Goal: Task Accomplishment & Management: Manage account settings

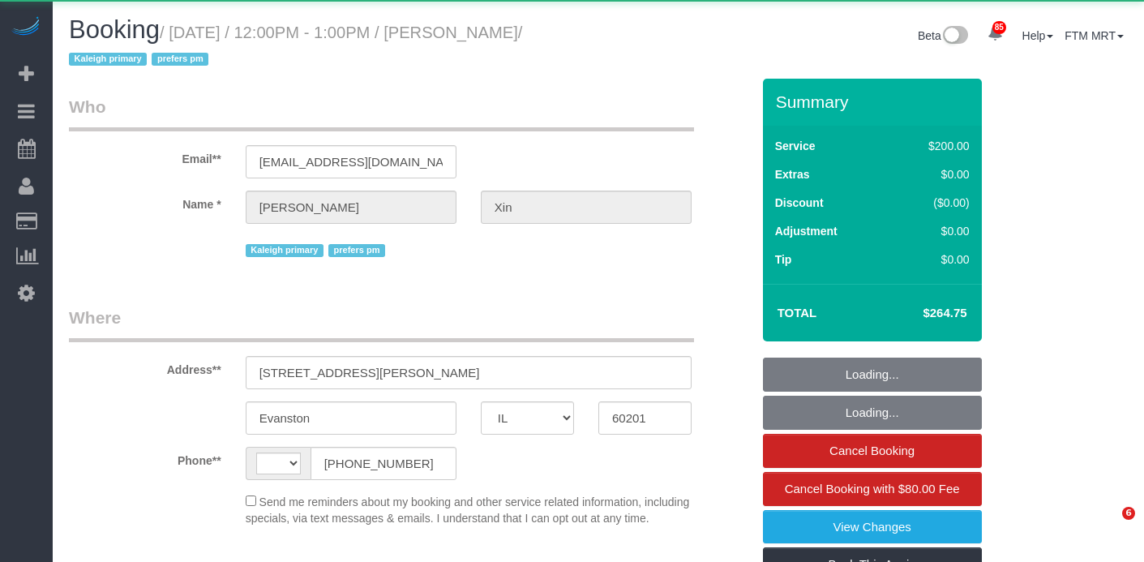
select select "IL"
select select "512"
select select "6"
select select "string:[GEOGRAPHIC_DATA]"
select select "object:1058"
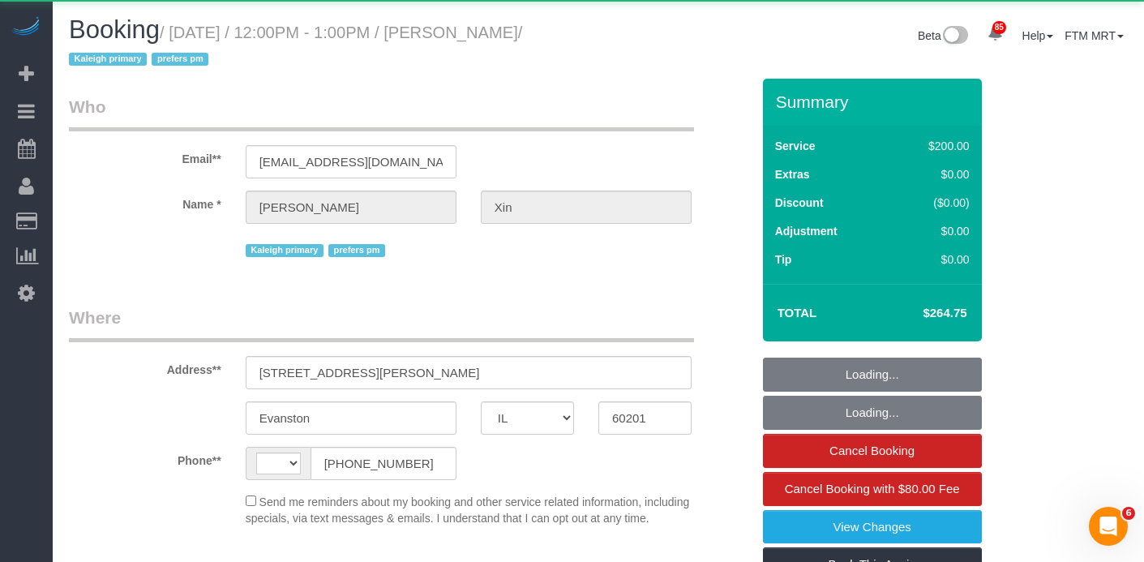
select select "string:fspay-7b4fc68e-658e-4e57-b40f-ea924418d151"
select select "6"
select select "number:1"
select select "number:58"
select select "number:139"
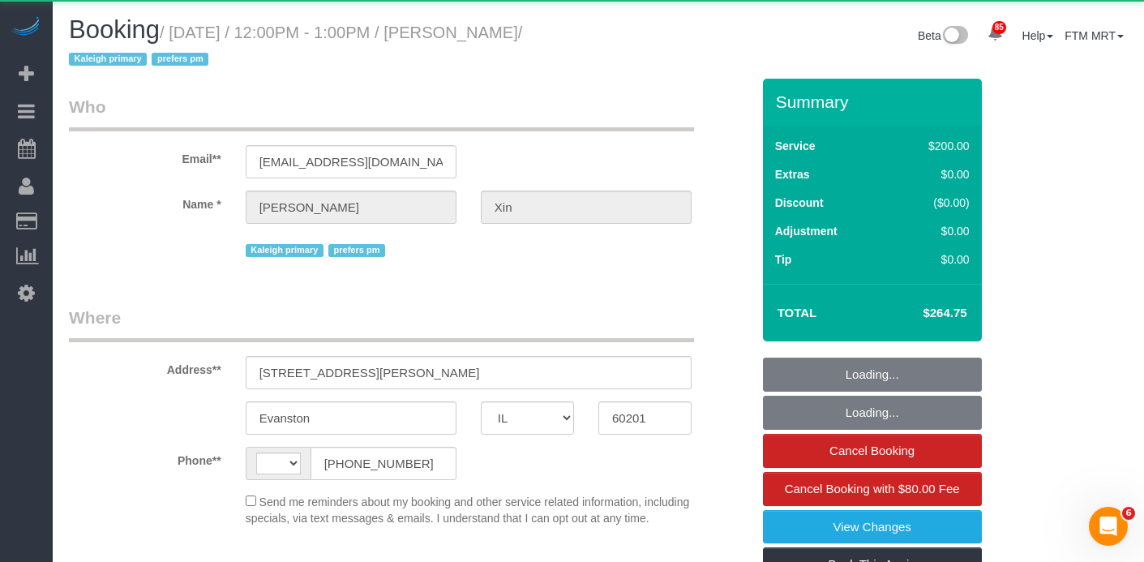
select select "number:106"
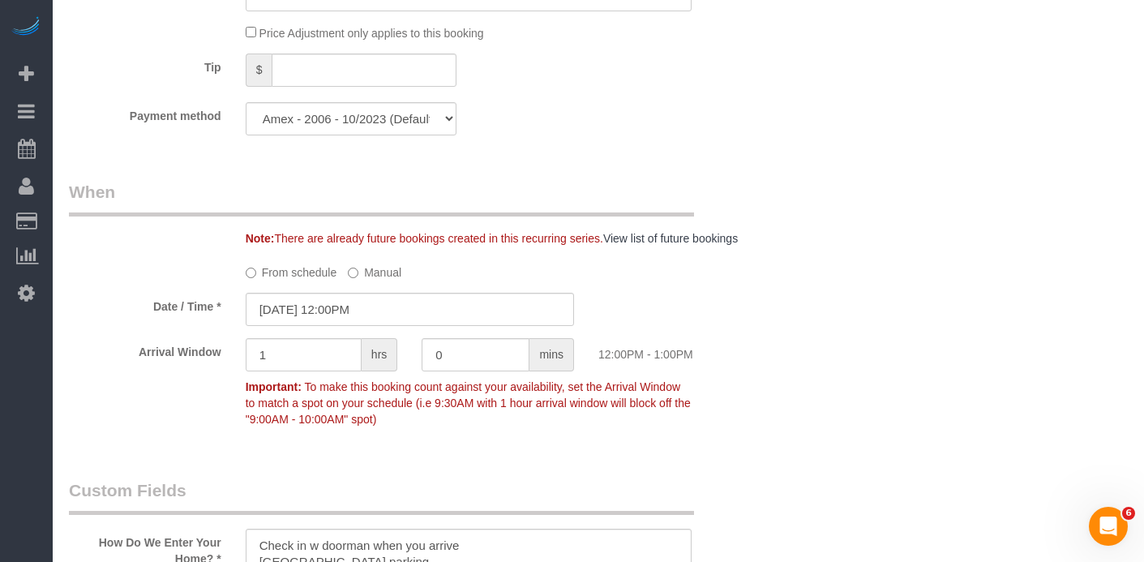
scroll to position [1666, 0]
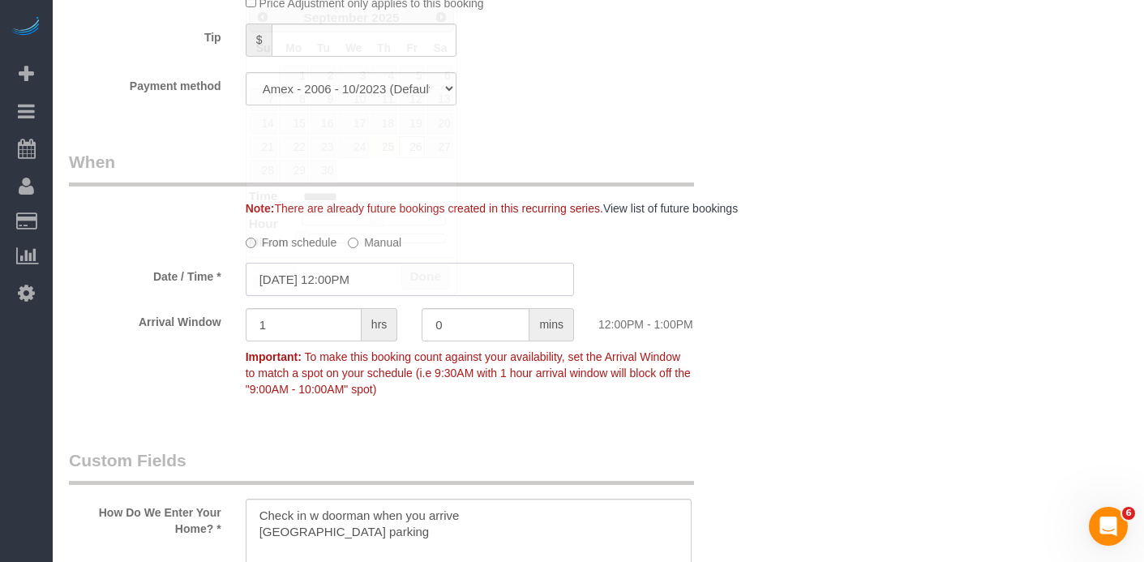
click at [400, 296] on input "[DATE] 12:00PM" at bounding box center [410, 279] width 328 height 33
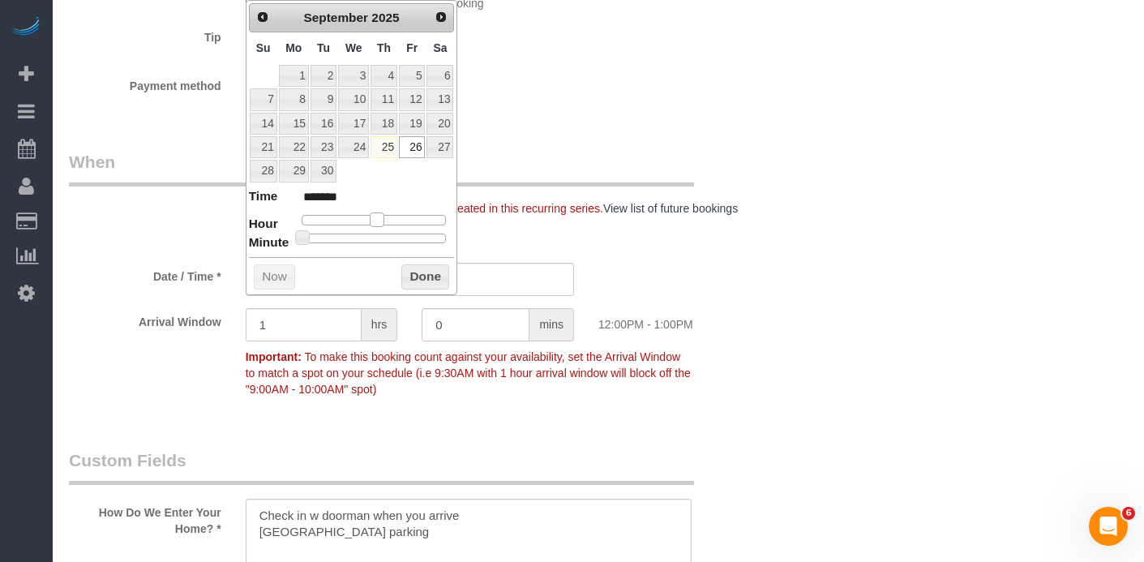
type input "[DATE] 1:00PM"
type input "******"
type input "[DATE] 2:00PM"
type input "******"
drag, startPoint x: 374, startPoint y: 220, endPoint x: 387, endPoint y: 220, distance: 13.0
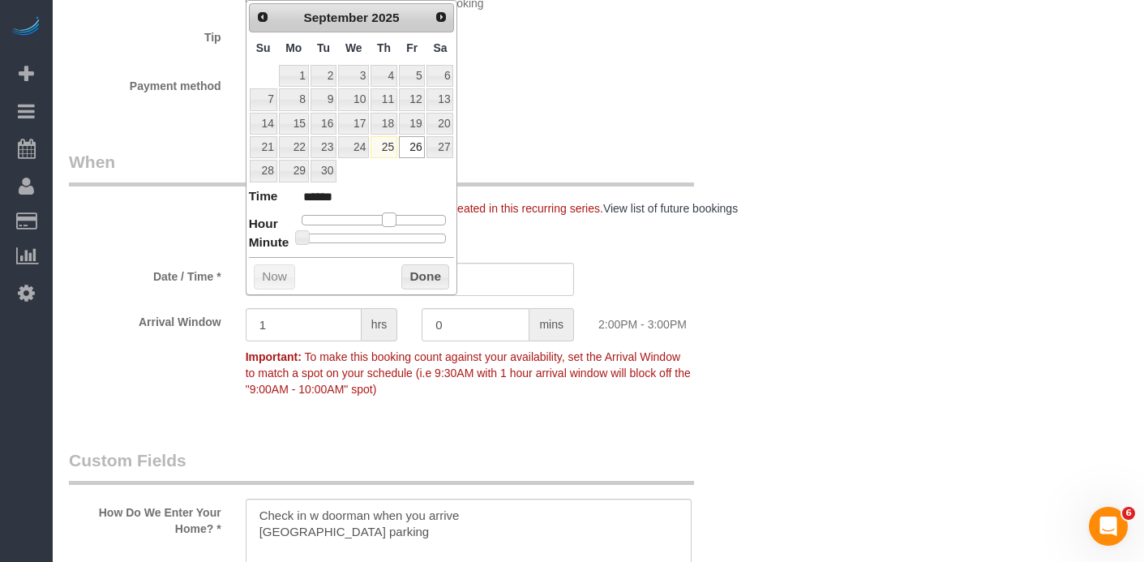
click at [387, 220] on span at bounding box center [389, 219] width 15 height 15
type input "[DATE] 1:00PM"
type input "******"
click at [378, 215] on span at bounding box center [382, 219] width 15 height 15
click at [419, 271] on button "Done" at bounding box center [425, 277] width 48 height 26
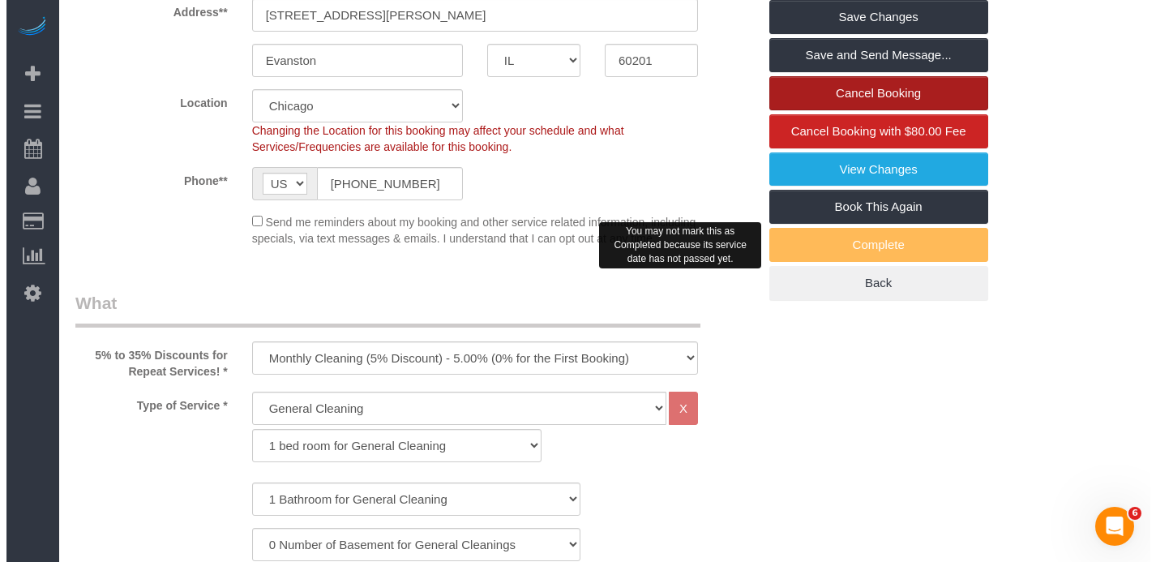
scroll to position [186, 0]
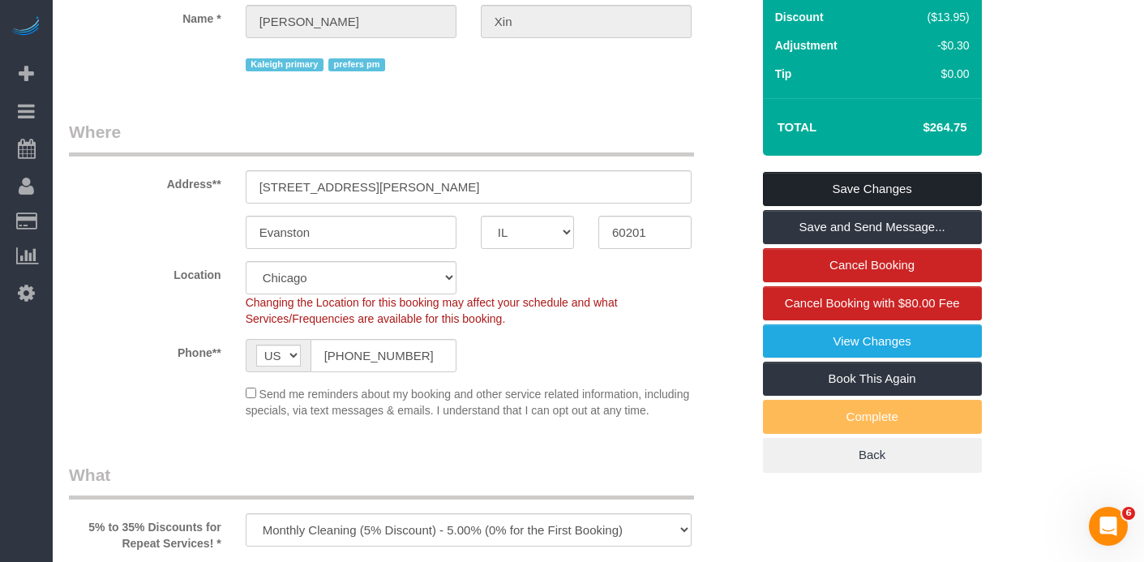
click at [892, 183] on link "Save Changes" at bounding box center [872, 189] width 219 height 34
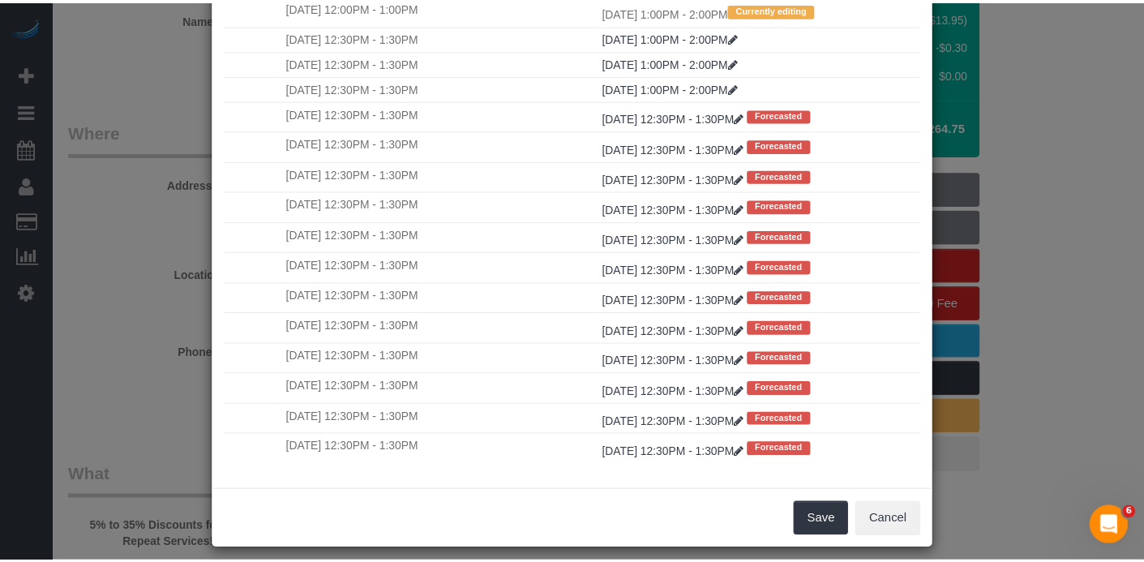
scroll to position [165, 0]
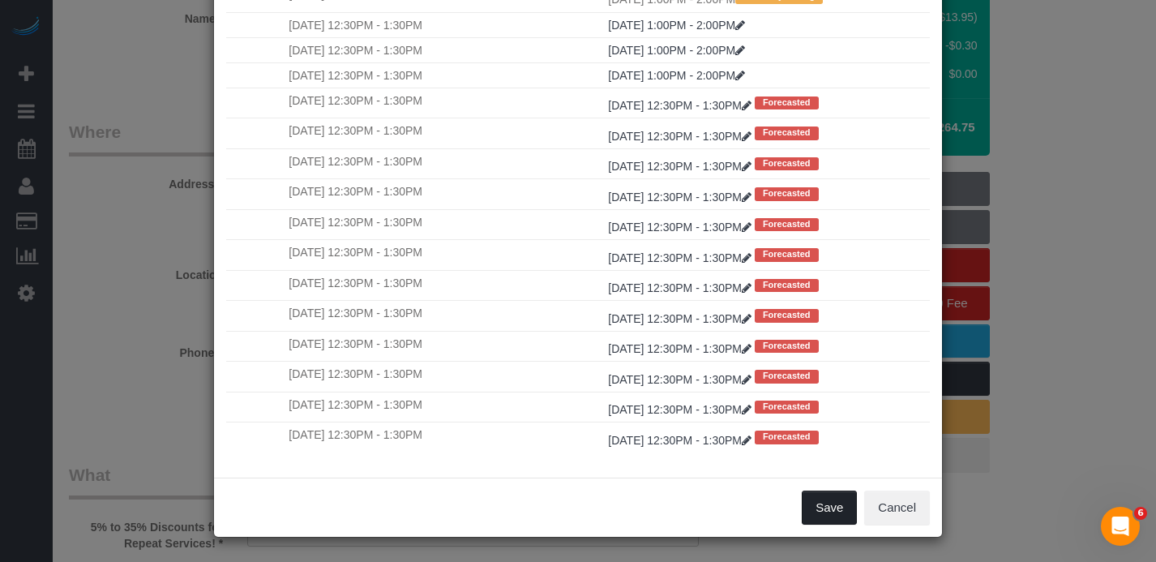
click at [826, 503] on button "Save" at bounding box center [829, 507] width 55 height 34
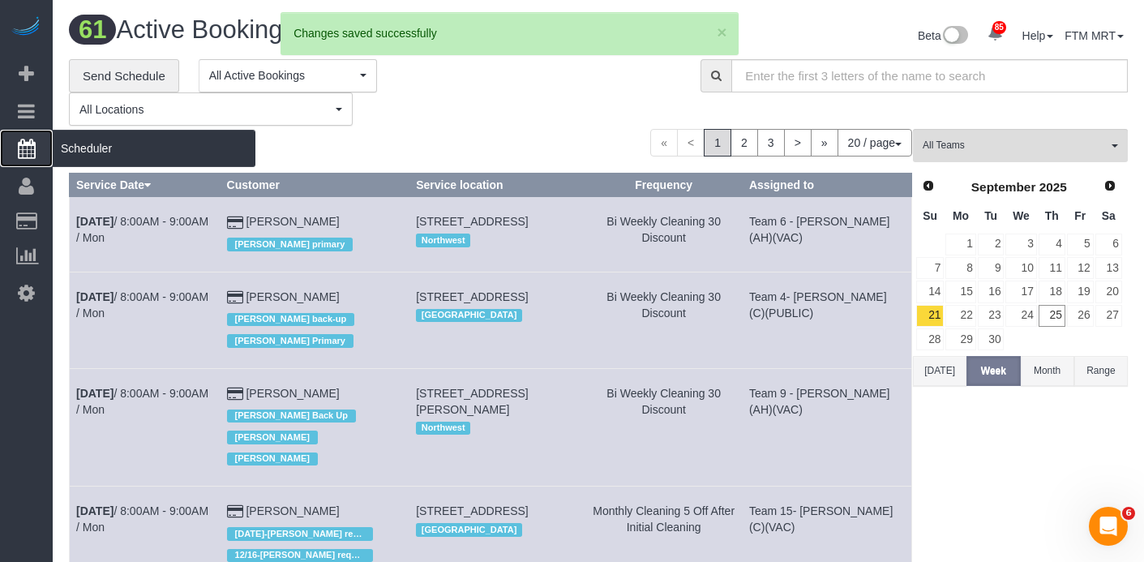
click at [137, 150] on span "Scheduler" at bounding box center [154, 148] width 203 height 37
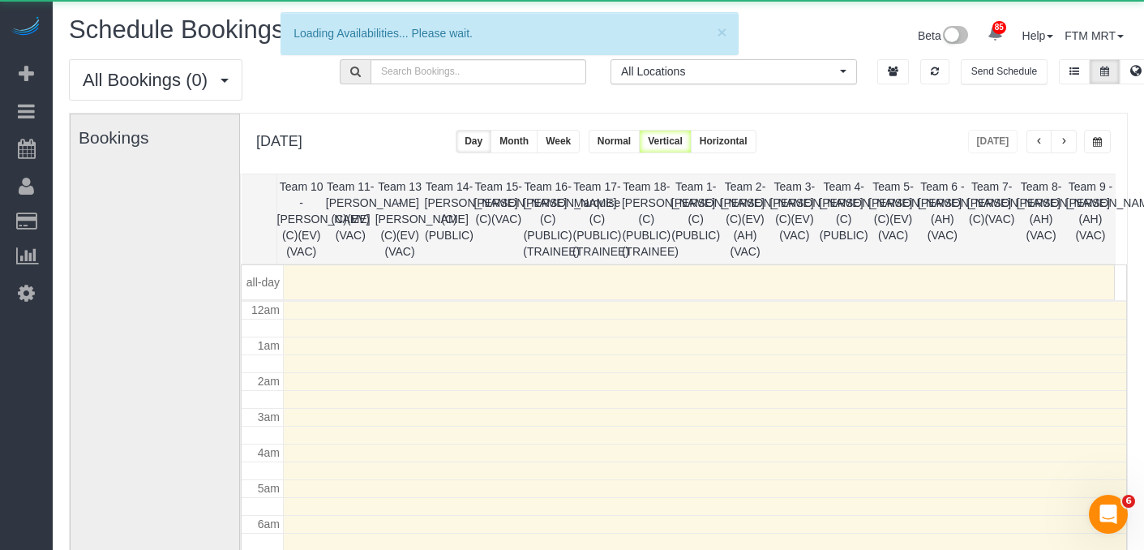
scroll to position [215, 0]
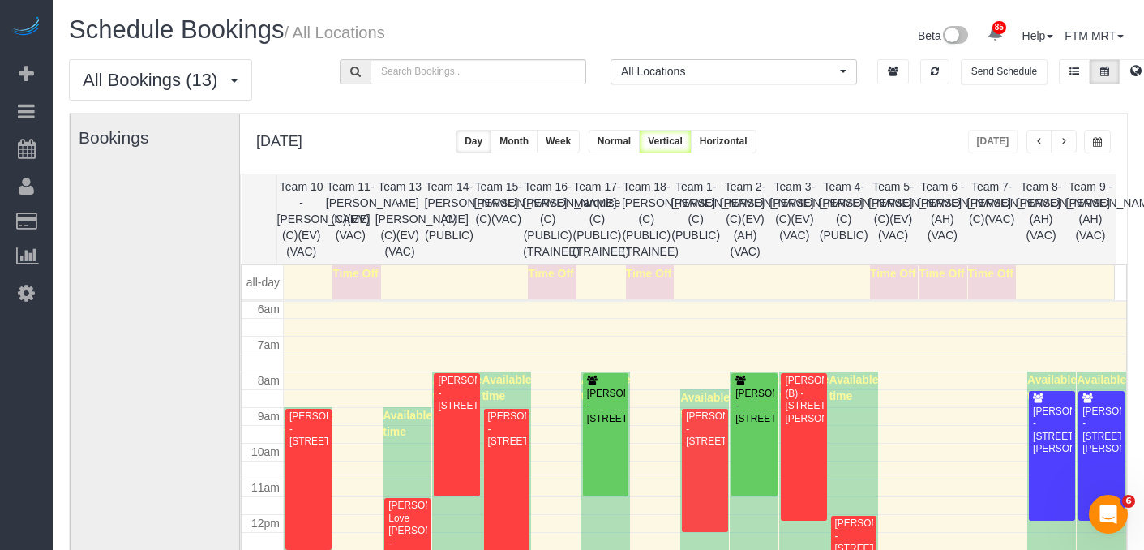
click at [1065, 140] on span "button" at bounding box center [1064, 142] width 8 height 10
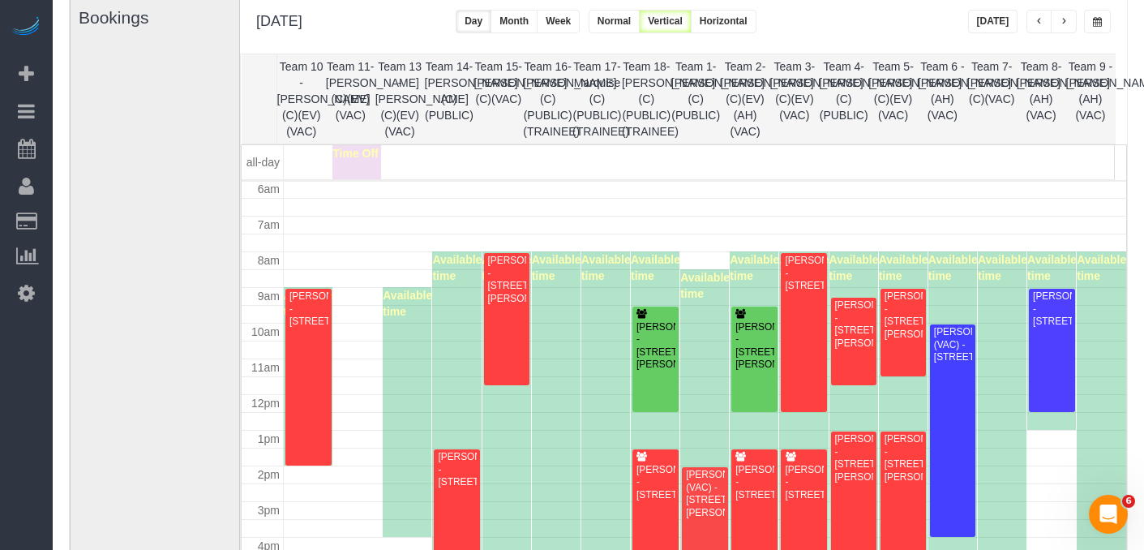
scroll to position [116, 0]
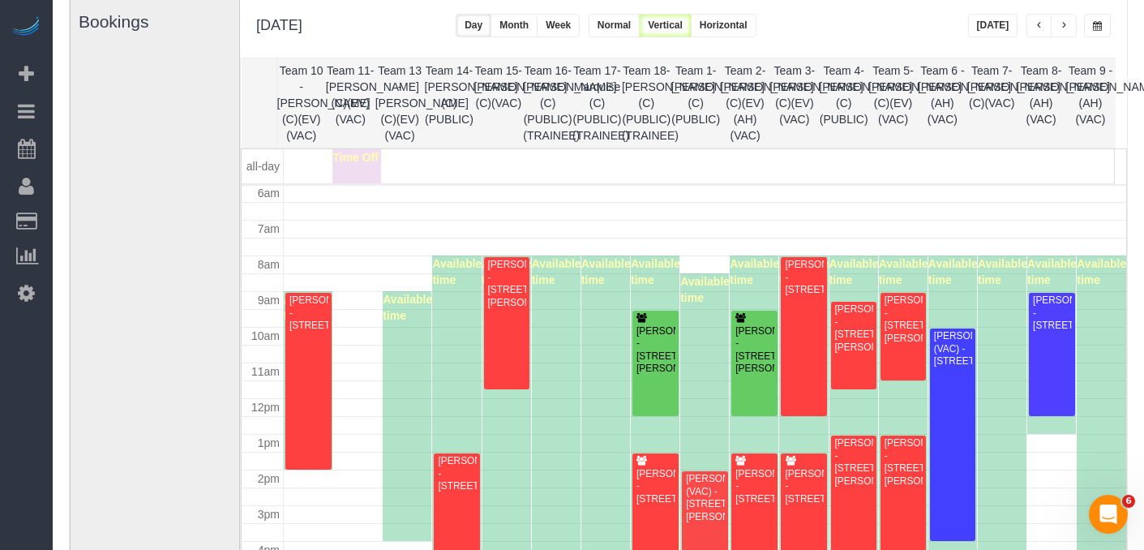
click at [1038, 24] on span "button" at bounding box center [1039, 26] width 8 height 10
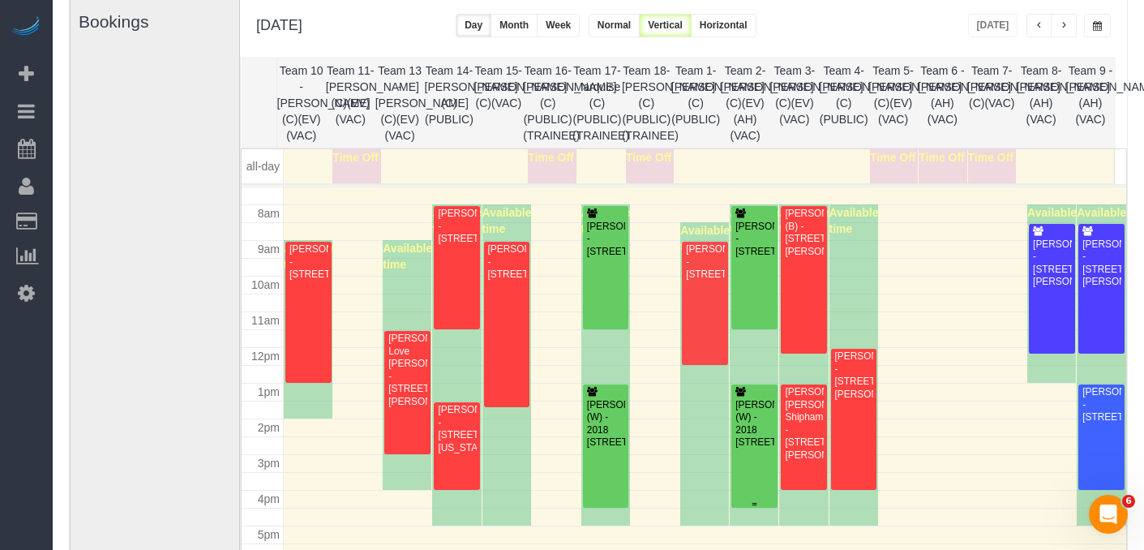
scroll to position [293, 0]
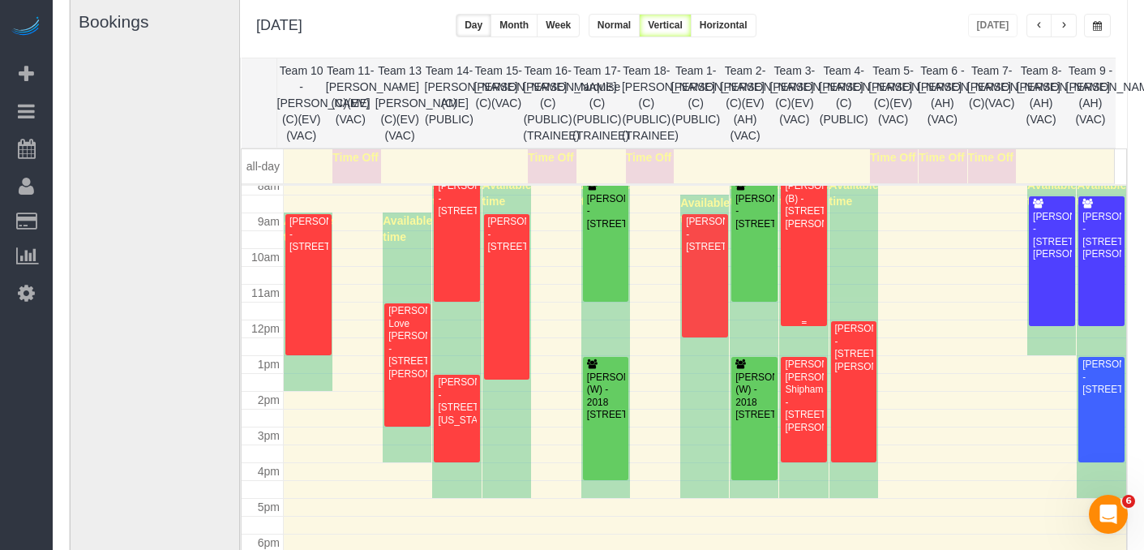
click at [807, 230] on div "[PERSON_NAME] (B) - [STREET_ADDRESS][PERSON_NAME]" at bounding box center [804, 205] width 40 height 50
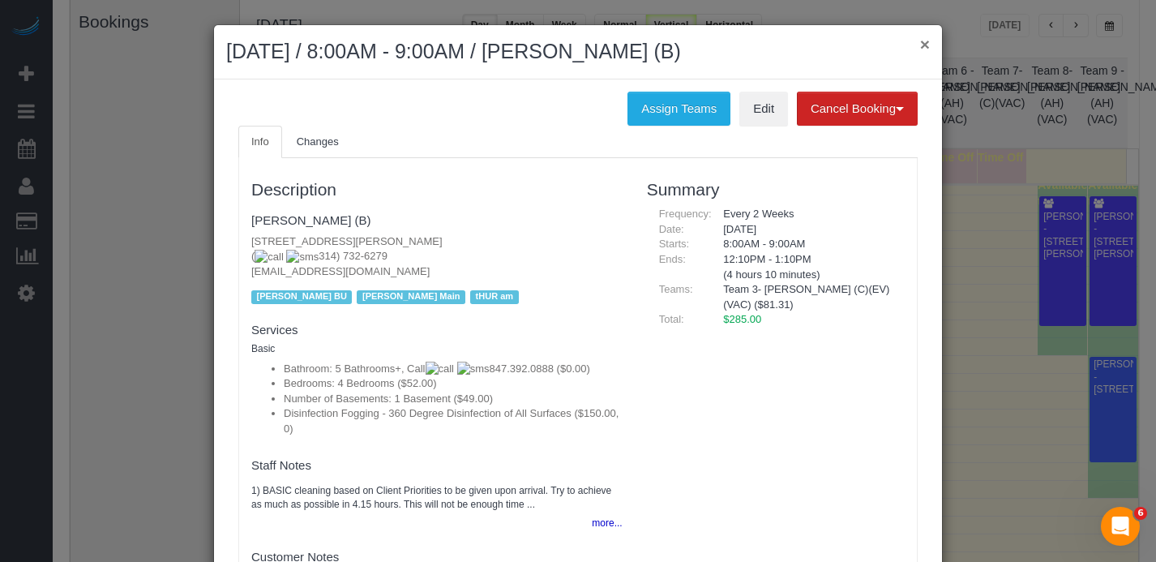
click at [920, 53] on button "×" at bounding box center [925, 44] width 10 height 17
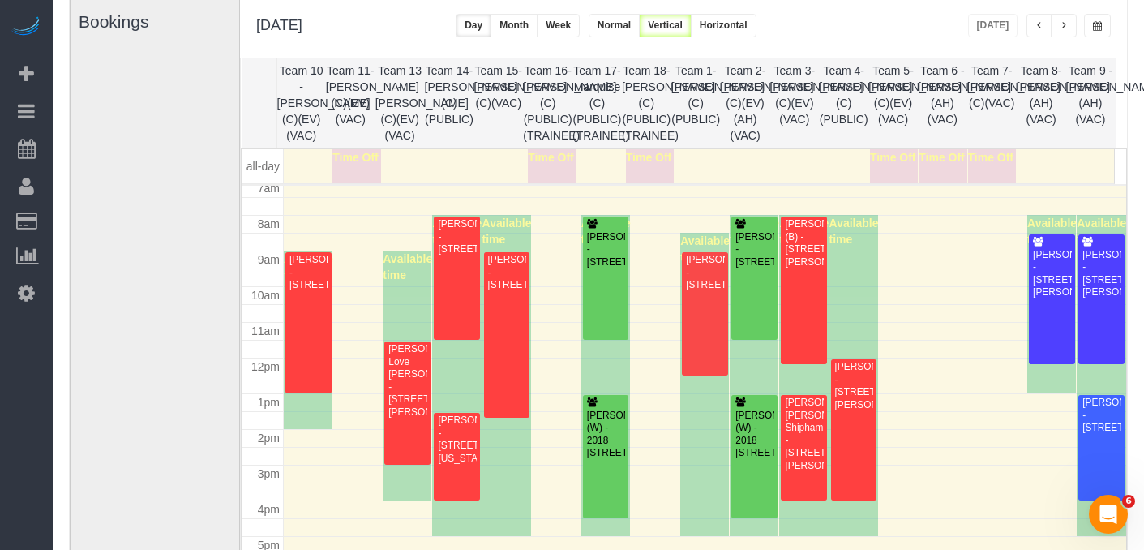
scroll to position [251, 0]
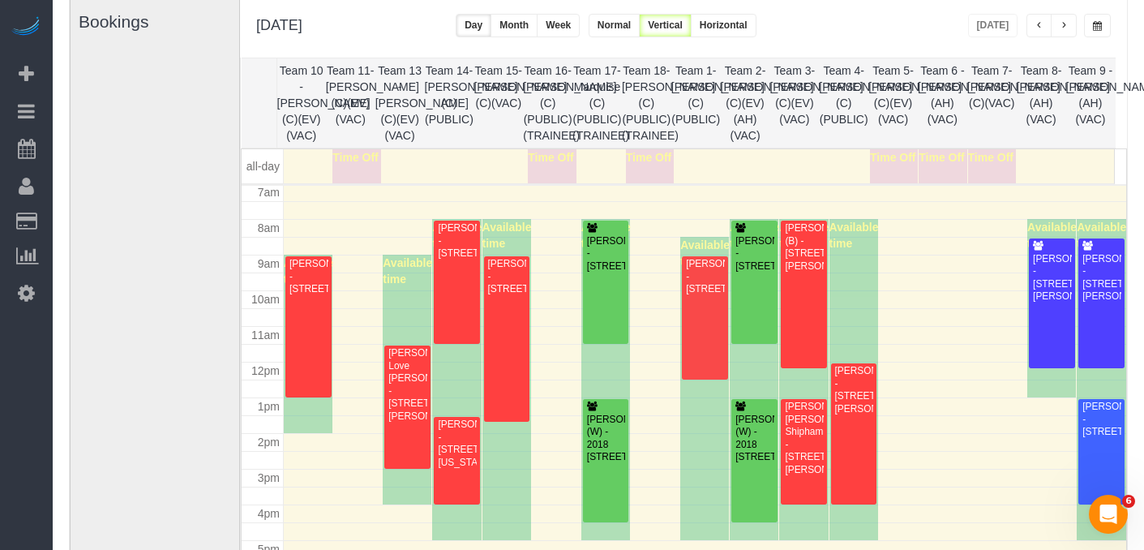
click at [1064, 22] on span "button" at bounding box center [1064, 26] width 8 height 10
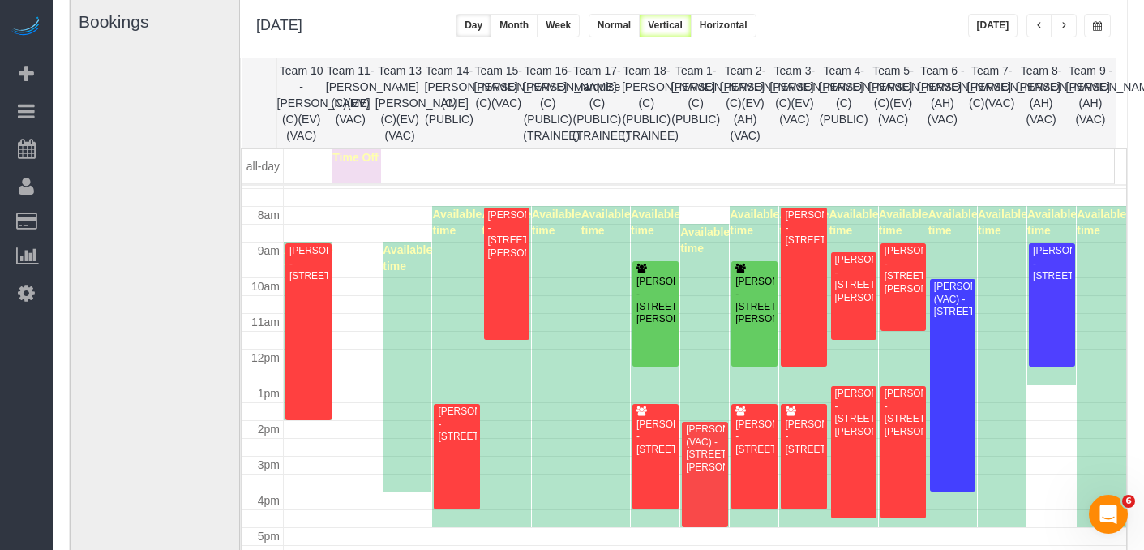
scroll to position [276, 0]
